Goal: Task Accomplishment & Management: Manage account settings

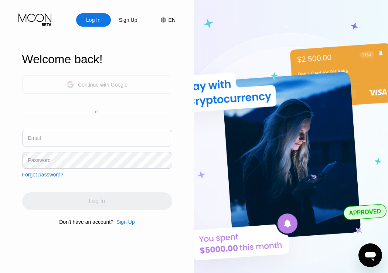
click at [100, 84] on div "Continue with Google" at bounding box center [102, 85] width 49 height 6
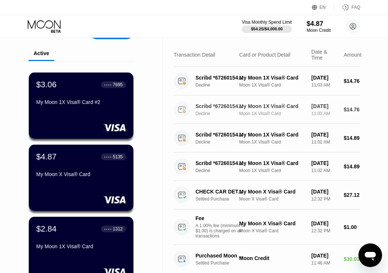
scroll to position [21, 0]
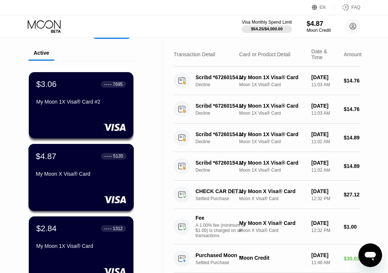
click at [81, 161] on div "$4.87 ● ● ● ● 5135" at bounding box center [81, 156] width 90 height 10
